Goal: Use online tool/utility: Utilize a website feature to perform a specific function

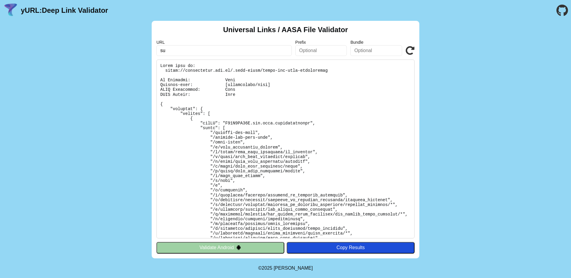
type input "s"
type input "w"
drag, startPoint x: 276, startPoint y: 51, endPoint x: 248, endPoint y: 52, distance: 28.0
click at [248, 52] on input "[URL][DOMAIN_NAME]" at bounding box center [223, 50] width 135 height 11
type input "[URL][DOMAIN_NAME]"
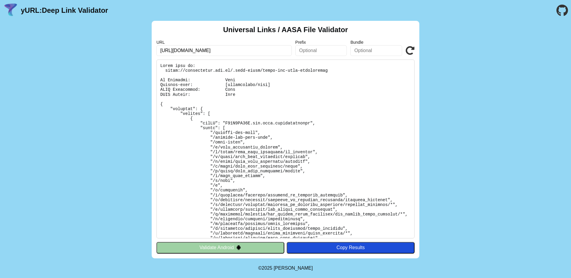
click button "Validate" at bounding box center [0, 0] width 0 height 0
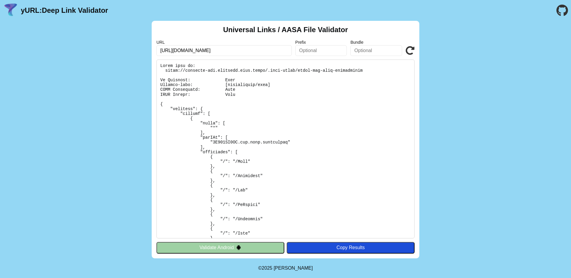
drag, startPoint x: 279, startPoint y: 50, endPoint x: 248, endPoint y: 50, distance: 30.9
click at [248, 50] on input "[URL][DOMAIN_NAME]" at bounding box center [223, 50] width 135 height 11
type input "https://superapp-api.channels.togg.cloud/Home"
